Goal: Find specific page/section: Find specific page/section

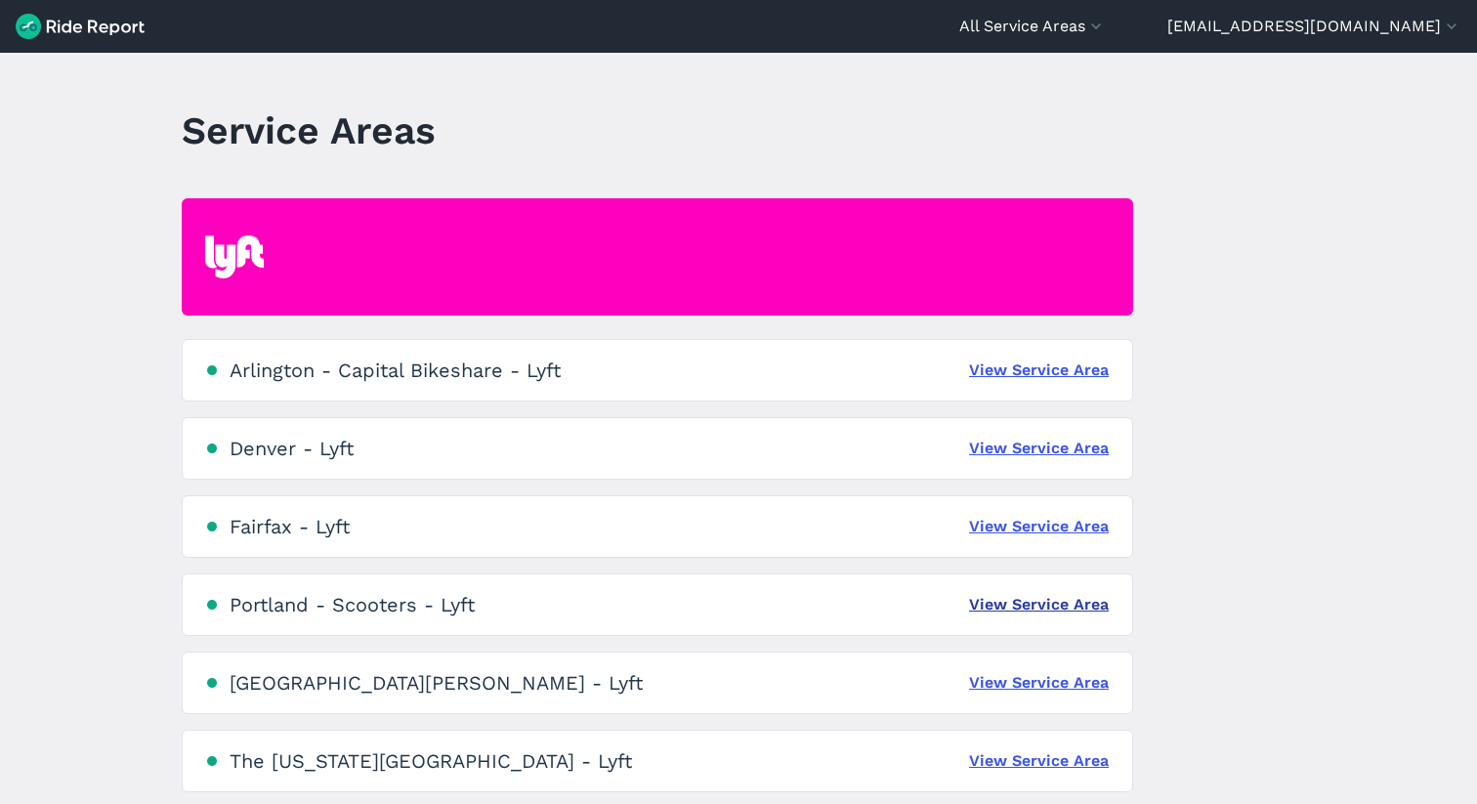
click at [1060, 612] on link "View Service Area" at bounding box center [1039, 604] width 140 height 23
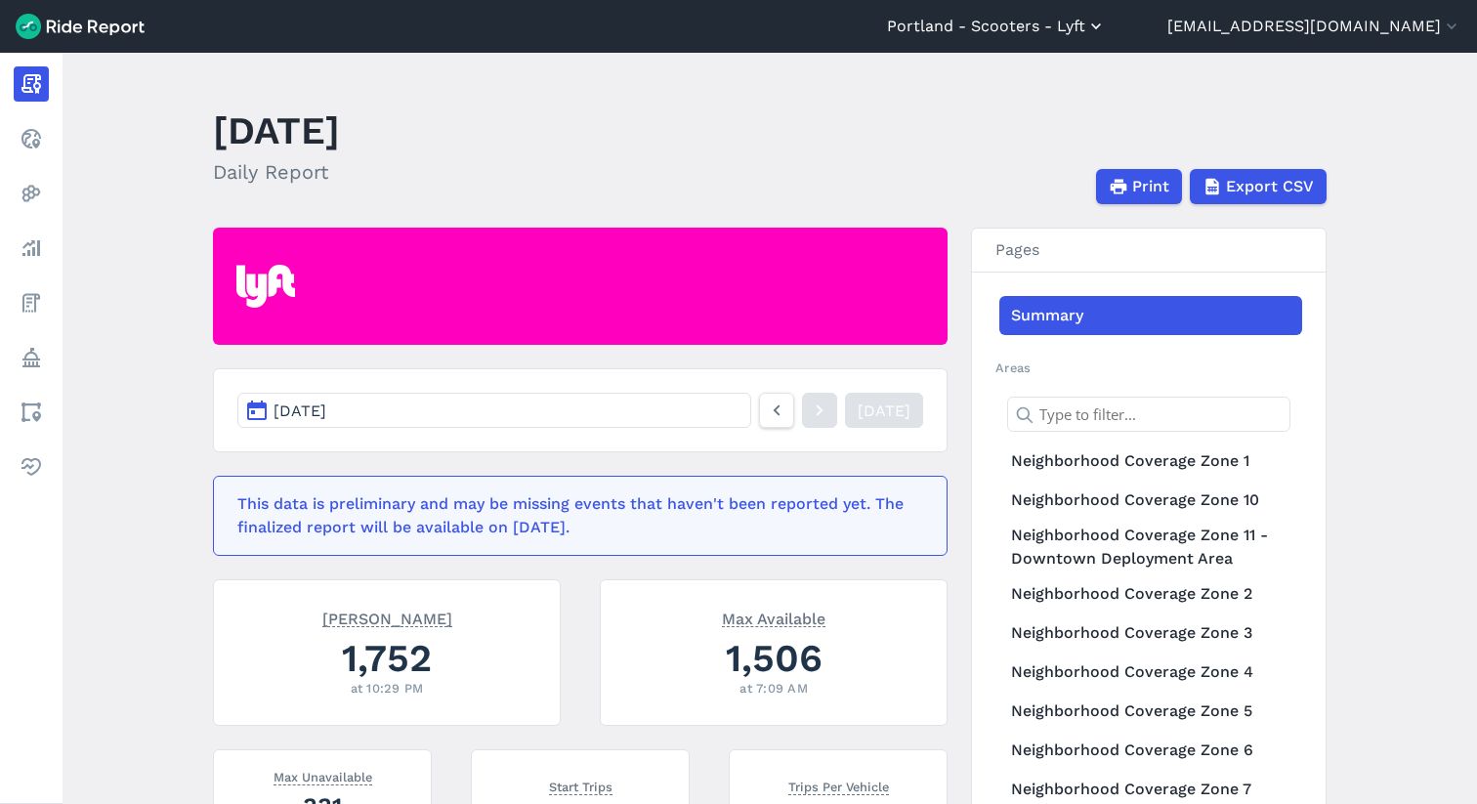
click at [1101, 26] on use "button" at bounding box center [1096, 26] width 10 height 6
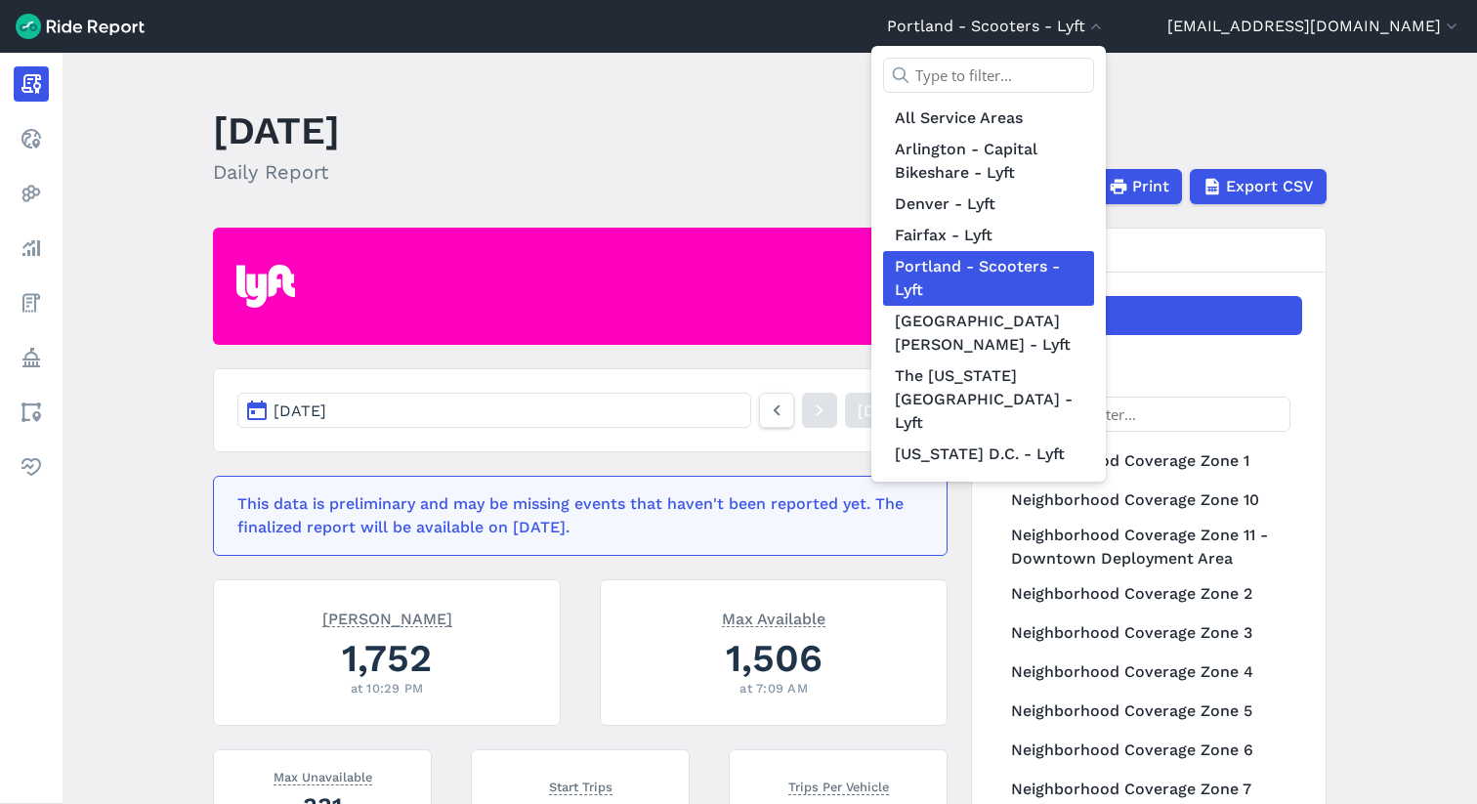
click at [1404, 48] on div at bounding box center [738, 402] width 1477 height 804
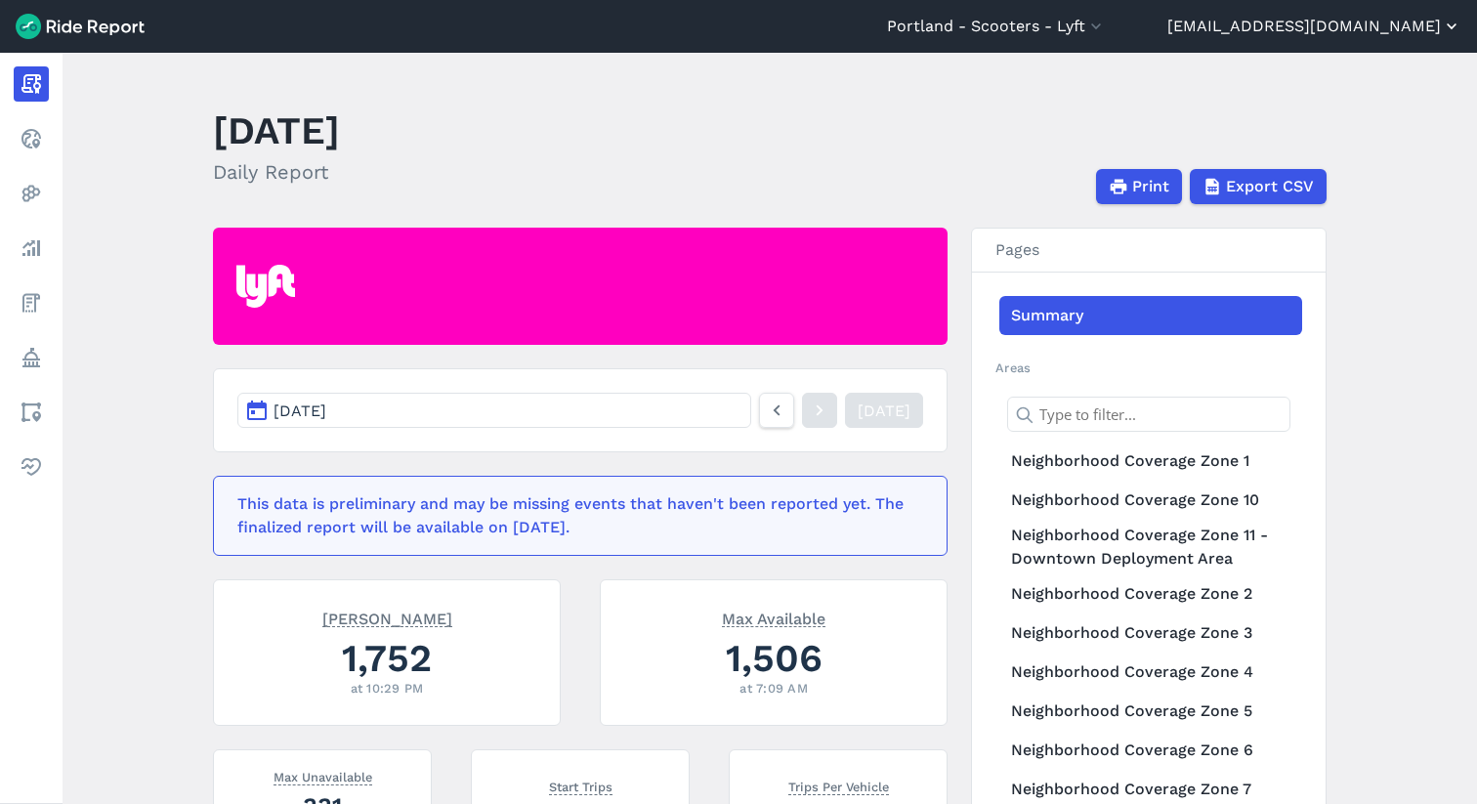
click at [1404, 30] on button "[EMAIL_ADDRESS][DOMAIN_NAME]" at bounding box center [1314, 26] width 294 height 23
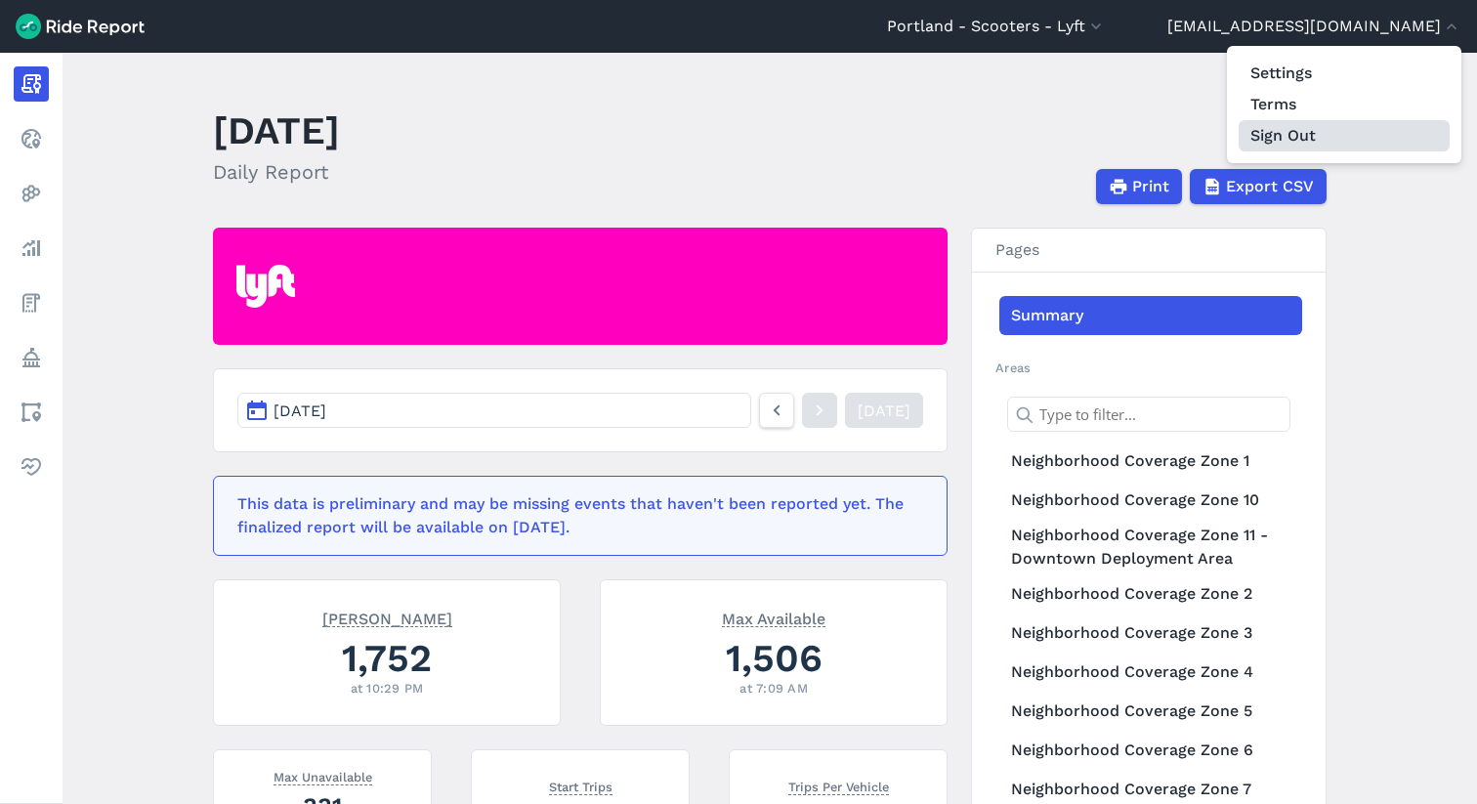
click at [1319, 139] on button "Sign Out" at bounding box center [1344, 135] width 211 height 31
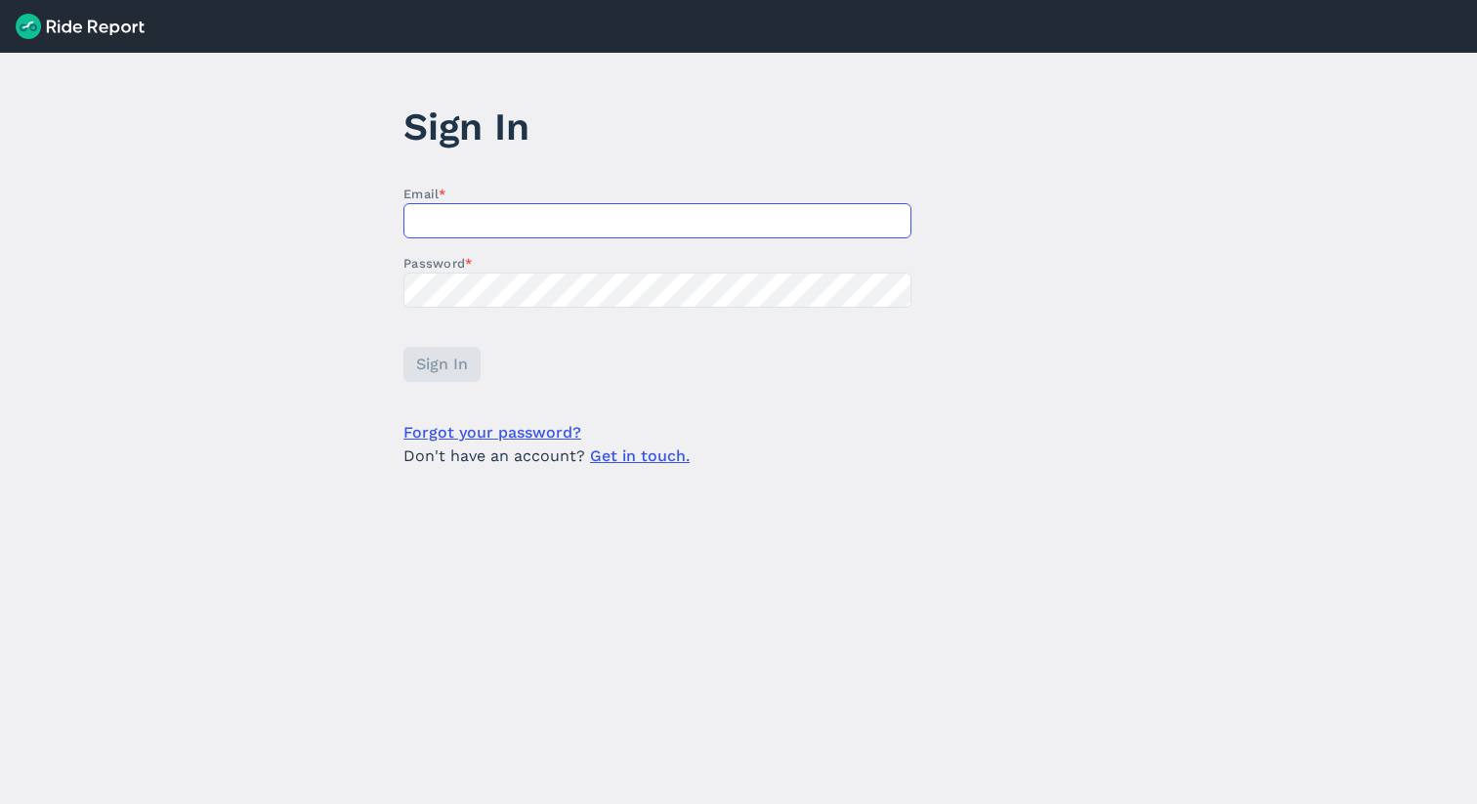
click at [479, 216] on input "Email *" at bounding box center [657, 220] width 508 height 35
type input "[EMAIL_ADDRESS][DOMAIN_NAME]"
click at [433, 366] on span "Sign In" at bounding box center [441, 364] width 52 height 23
